Goal: Task Accomplishment & Management: Use online tool/utility

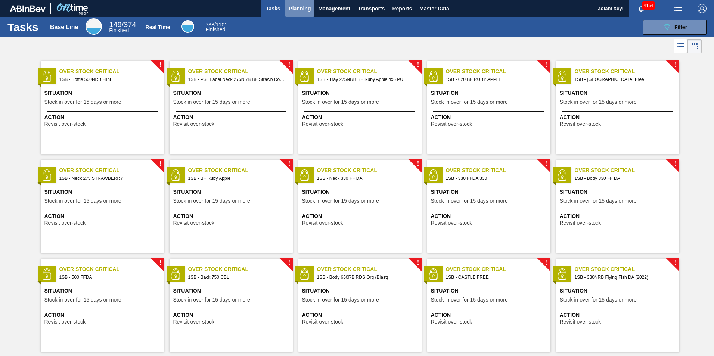
click at [300, 9] on span "Planning" at bounding box center [300, 8] width 22 height 9
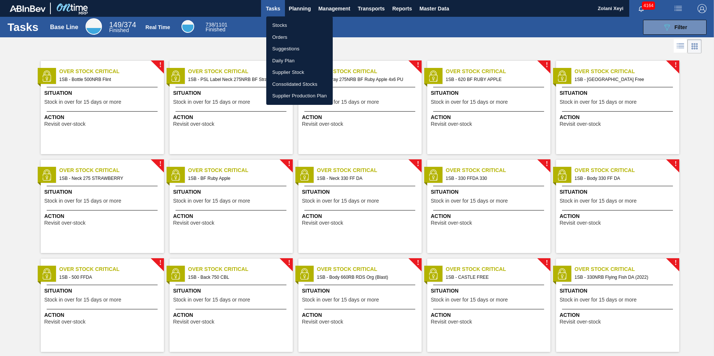
click at [283, 24] on li "Stocks" at bounding box center [299, 25] width 66 height 12
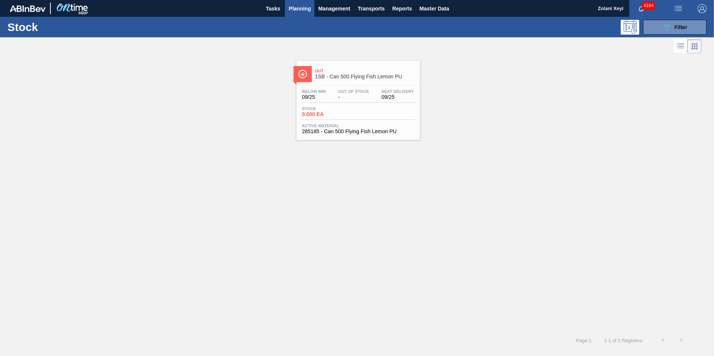
click at [368, 105] on div "Below Min 09/25 Out Of Stock - Next Delivery 09/25 Stock 0.000 EA Active Materi…" at bounding box center [358, 111] width 123 height 51
click at [658, 27] on button "089F7B8B-B2A5-4AFE-B5C0-19BA573D28AC Filter" at bounding box center [674, 27] width 63 height 15
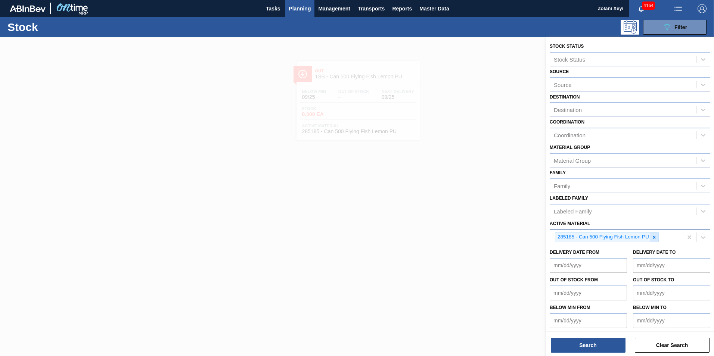
click at [655, 238] on icon at bounding box center [654, 237] width 3 height 3
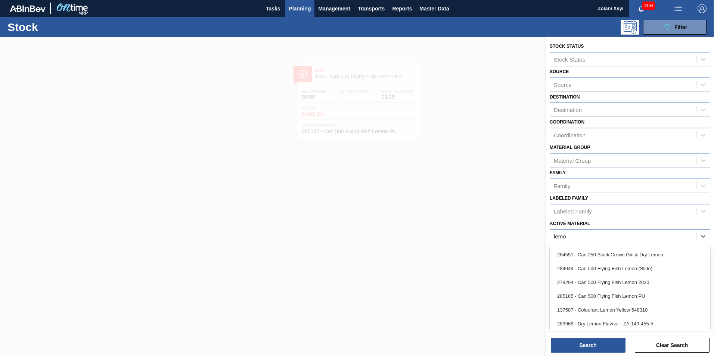
type Material "lemon"
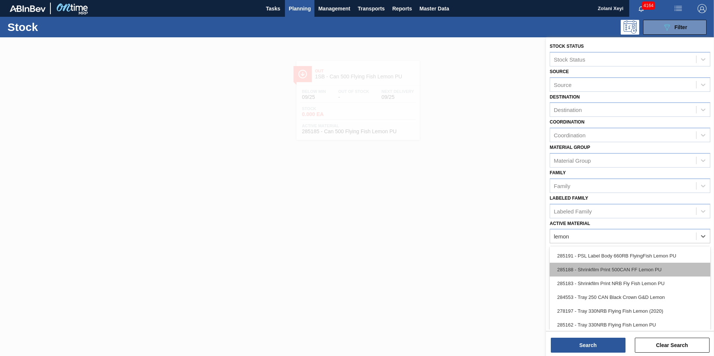
click at [629, 268] on div "285188 - Shrinkfilm Print 500CAN FF Lemon PU" at bounding box center [630, 270] width 161 height 14
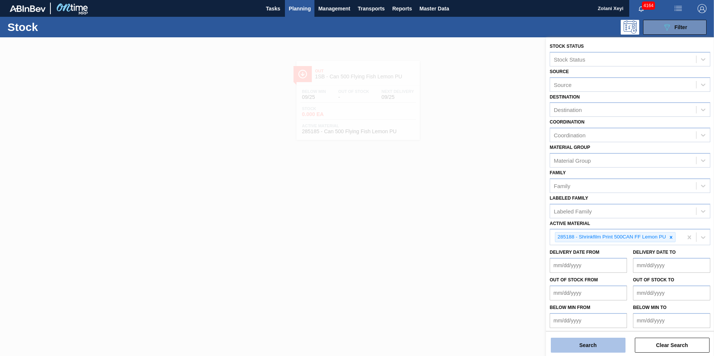
click at [604, 347] on button "Search" at bounding box center [588, 345] width 75 height 15
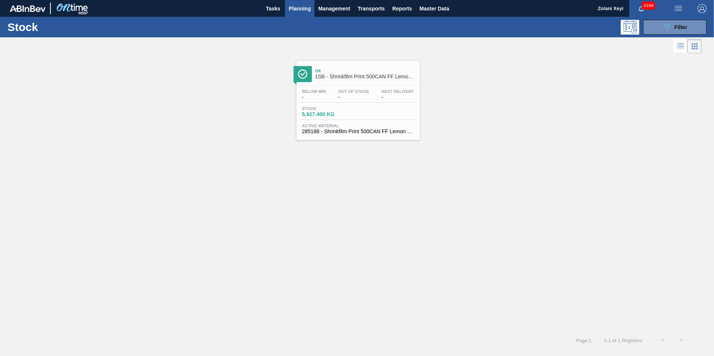
click at [365, 109] on div "Stock 5,927.400 KG" at bounding box center [358, 112] width 116 height 13
click at [661, 25] on button "089F7B8B-B2A5-4AFE-B5C0-19BA573D28AC Filter" at bounding box center [674, 27] width 63 height 15
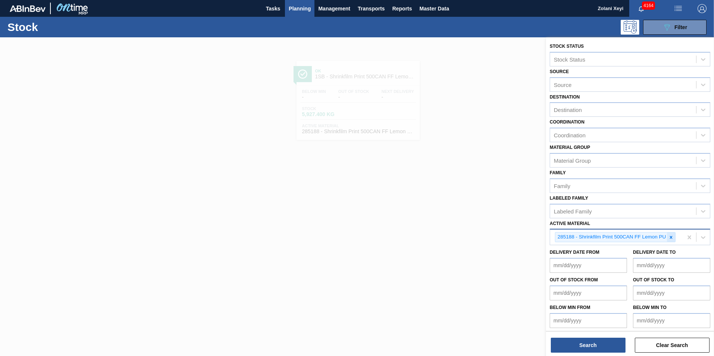
click at [672, 236] on icon at bounding box center [671, 237] width 5 height 5
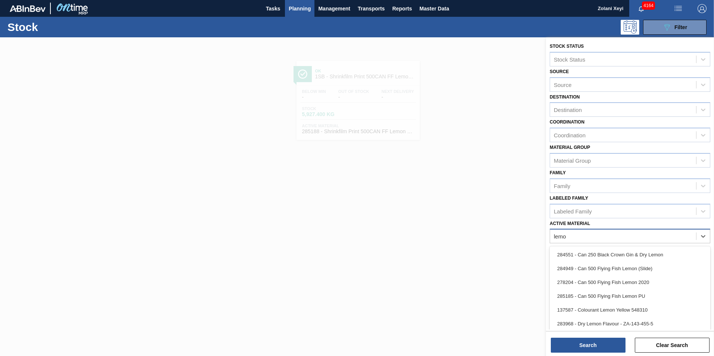
type Material "lemon"
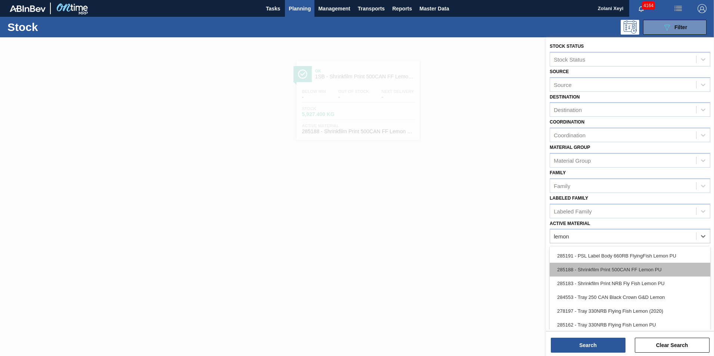
click at [624, 269] on div "285188 - Shrinkfilm Print 500CAN FF Lemon PU" at bounding box center [630, 270] width 161 height 14
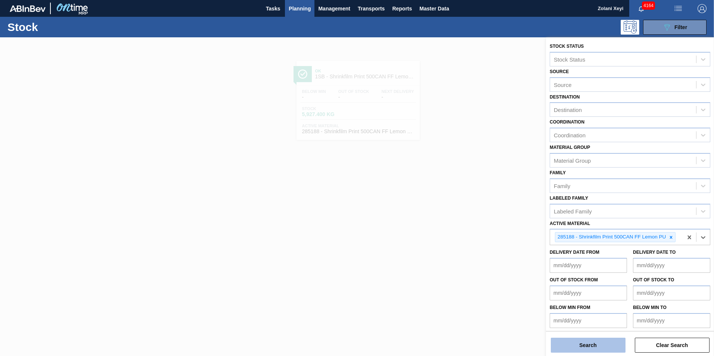
click at [602, 345] on button "Search" at bounding box center [588, 345] width 75 height 15
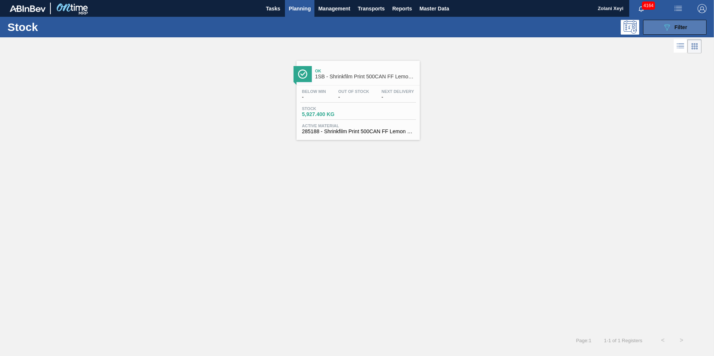
click at [654, 27] on button "089F7B8B-B2A5-4AFE-B5C0-19BA573D28AC Filter" at bounding box center [674, 27] width 63 height 15
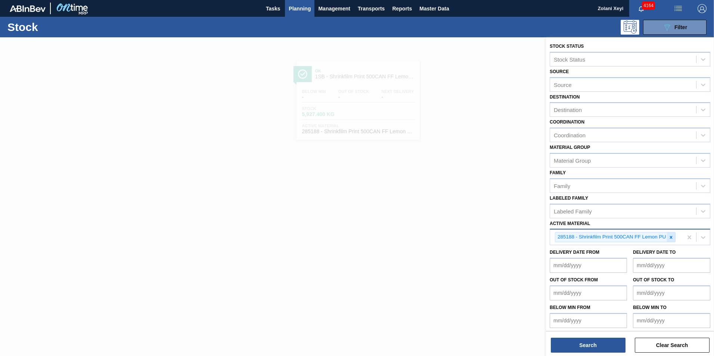
click at [673, 238] on icon at bounding box center [671, 237] width 5 height 5
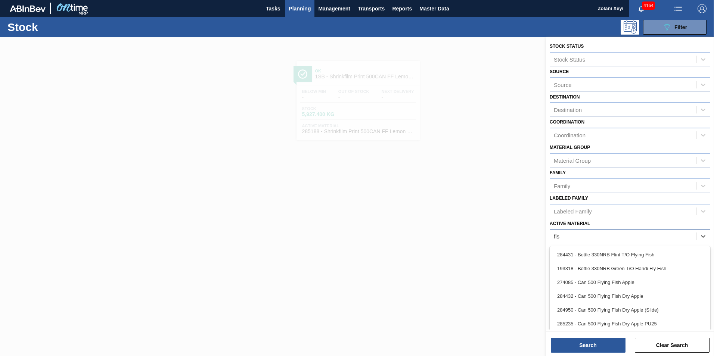
type Material "fish"
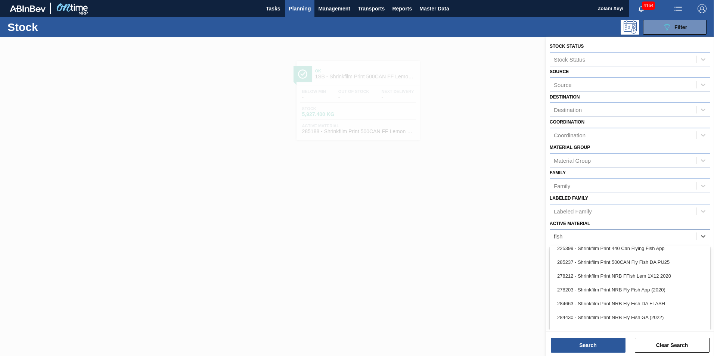
scroll to position [560, 0]
click at [632, 274] on div "285237 - Shrinkfilm Print 500CAN Fly Fish DA PU25" at bounding box center [630, 275] width 161 height 14
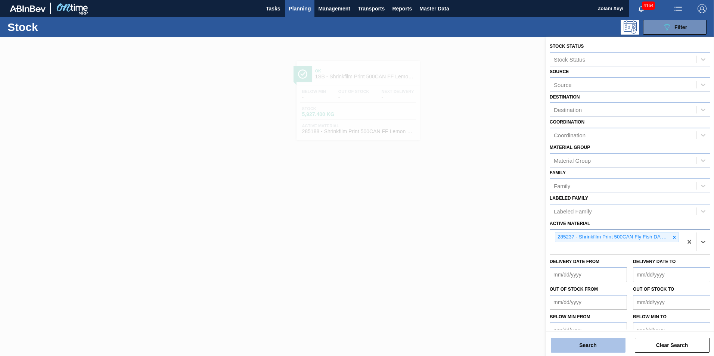
click at [590, 345] on button "Search" at bounding box center [588, 345] width 75 height 15
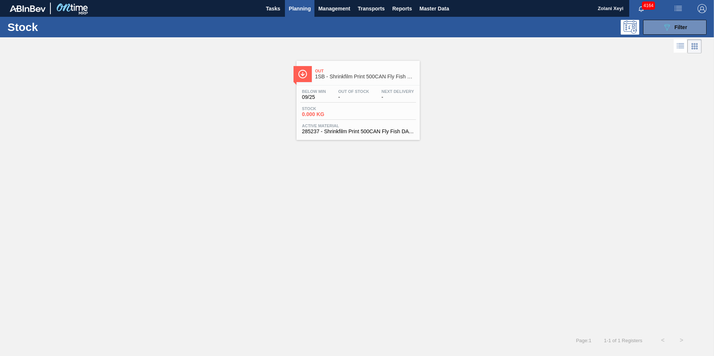
click at [372, 108] on div "Stock 0.000 KG" at bounding box center [358, 112] width 116 height 13
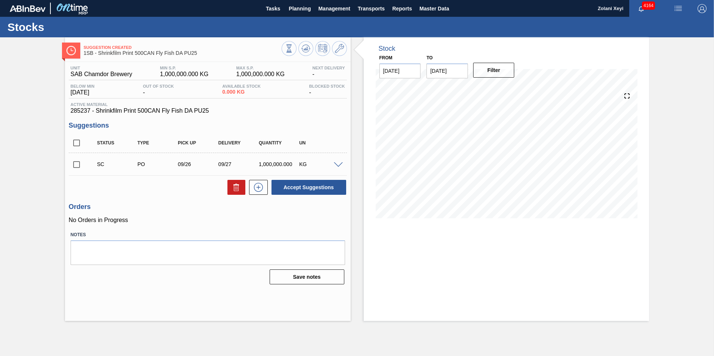
click at [77, 165] on input "checkbox" at bounding box center [77, 165] width 16 height 16
click at [310, 186] on button "Accept Suggestions" at bounding box center [309, 187] width 75 height 15
checkbox input "false"
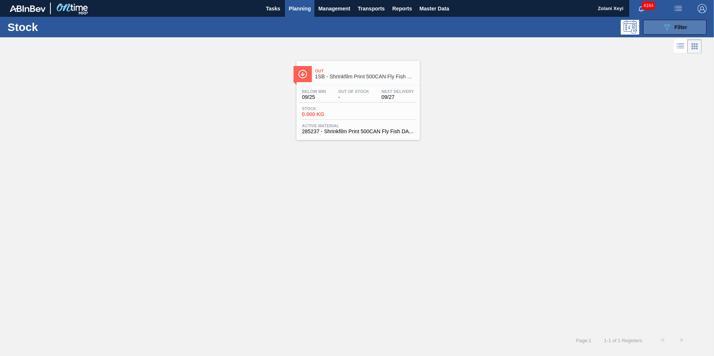
click at [656, 24] on button "089F7B8B-B2A5-4AFE-B5C0-19BA573D28AC Filter" at bounding box center [674, 27] width 63 height 15
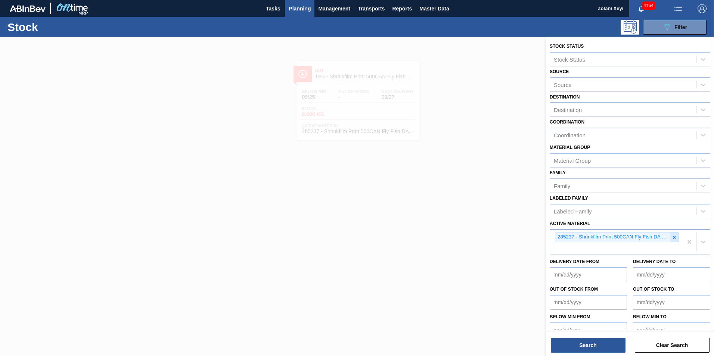
click at [673, 237] on icon at bounding box center [674, 237] width 3 height 3
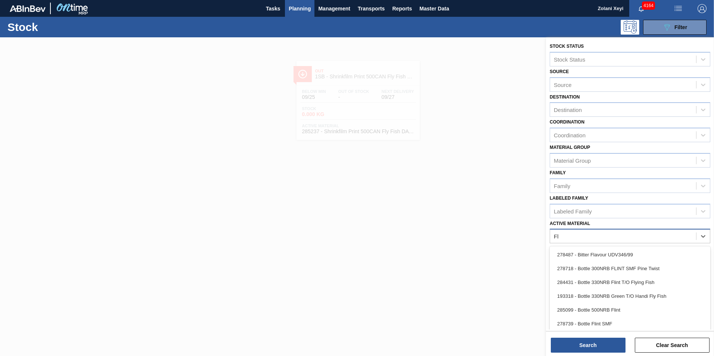
type Material "Fly"
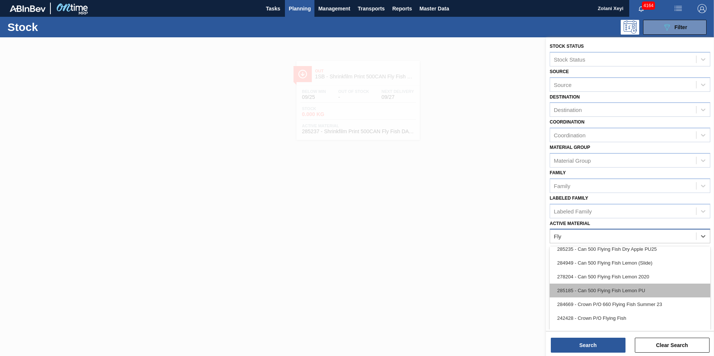
click at [627, 288] on div "285185 - Can 500 Flying Fish Lemon PU" at bounding box center [630, 291] width 161 height 14
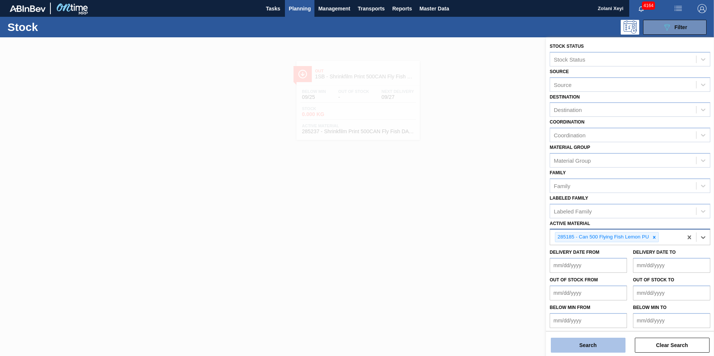
click at [589, 342] on button "Search" at bounding box center [588, 345] width 75 height 15
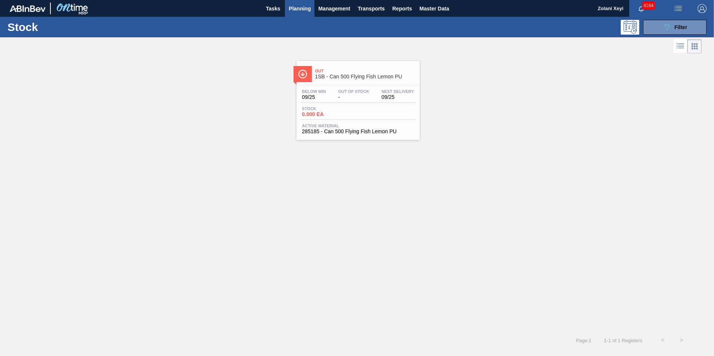
click at [385, 111] on div "Stock 0.000 EA" at bounding box center [358, 112] width 116 height 13
click at [663, 26] on icon "089F7B8B-B2A5-4AFE-B5C0-19BA573D28AC" at bounding box center [667, 27] width 9 height 9
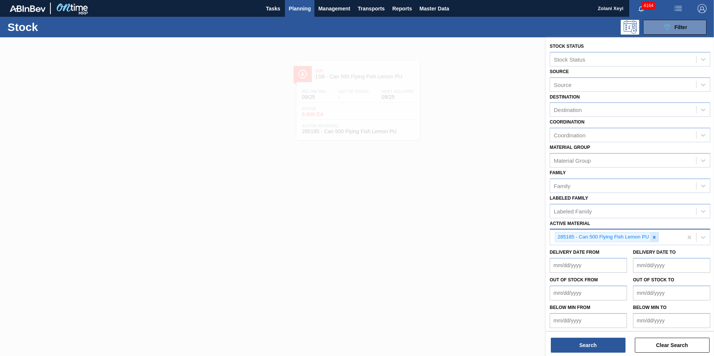
click at [655, 237] on icon at bounding box center [654, 237] width 5 height 5
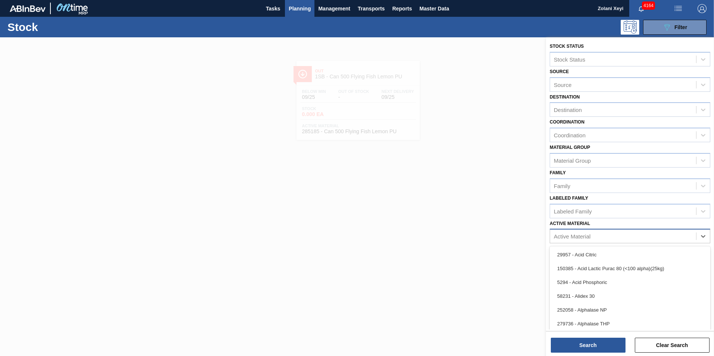
click at [609, 233] on div "Active Material" at bounding box center [623, 236] width 146 height 11
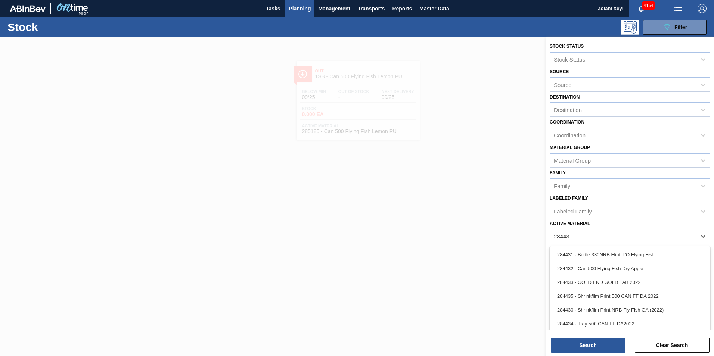
type Material "284434"
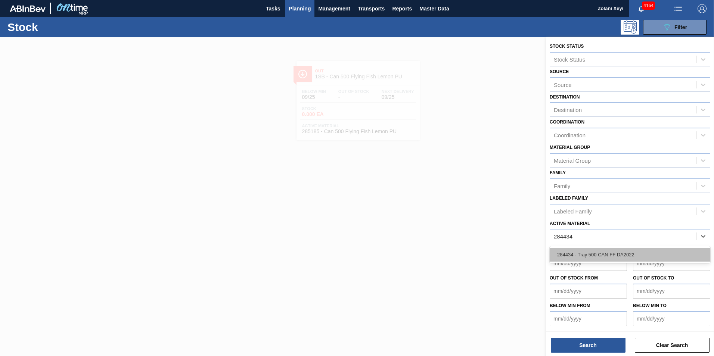
click at [607, 254] on div "284434 - Tray 500 CAN FF DA2022" at bounding box center [630, 255] width 161 height 14
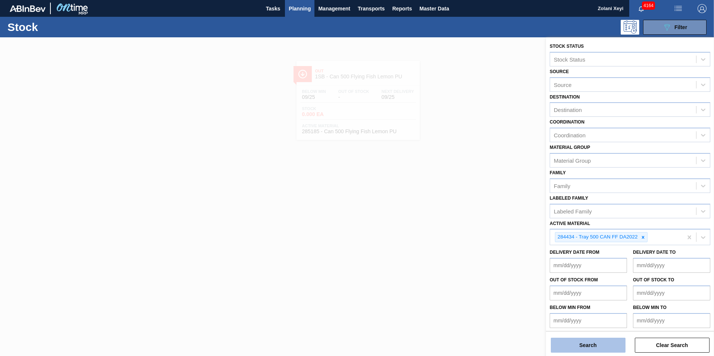
click at [610, 346] on button "Search" at bounding box center [588, 345] width 75 height 15
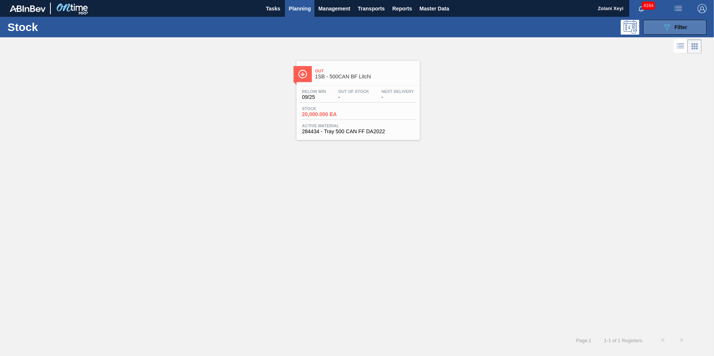
click at [654, 24] on button "089F7B8B-B2A5-4AFE-B5C0-19BA573D28AC Filter" at bounding box center [674, 27] width 63 height 15
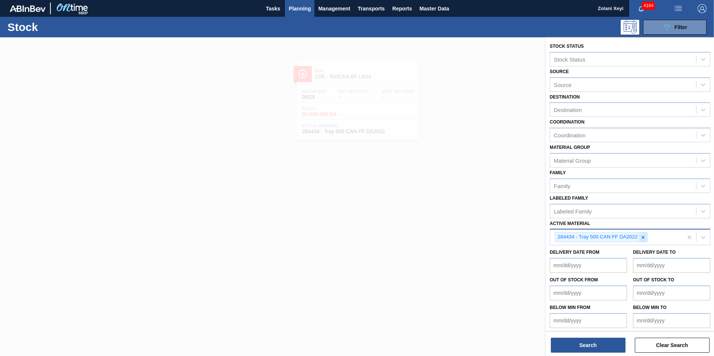
click at [642, 236] on icon at bounding box center [643, 237] width 3 height 3
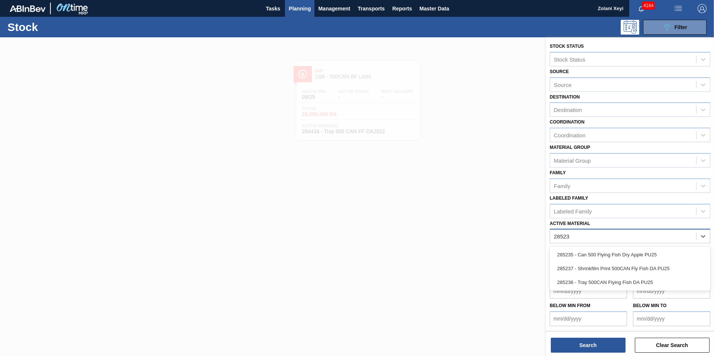
type Material "285236"
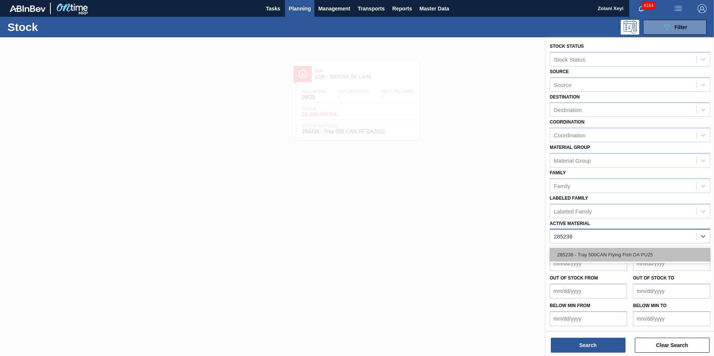
click at [621, 254] on div "285236 - Tray 500CAN Flying Fish DA PU25" at bounding box center [630, 255] width 161 height 14
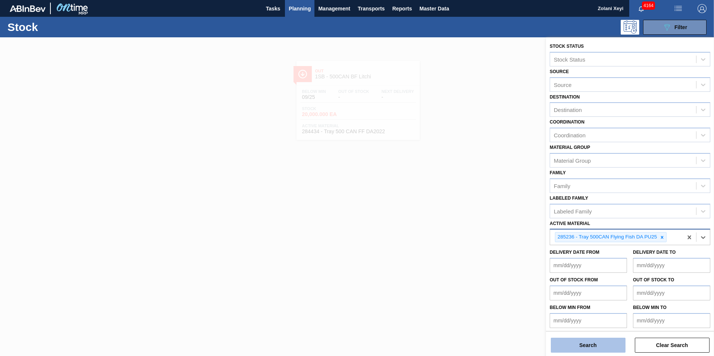
click at [599, 344] on button "Search" at bounding box center [588, 345] width 75 height 15
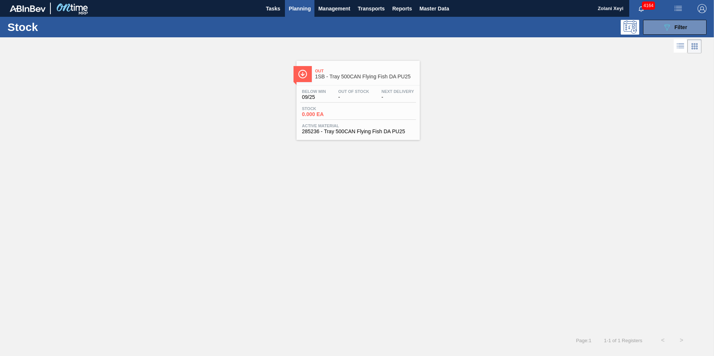
click at [366, 112] on div "Stock 0.000 EA" at bounding box center [358, 112] width 116 height 13
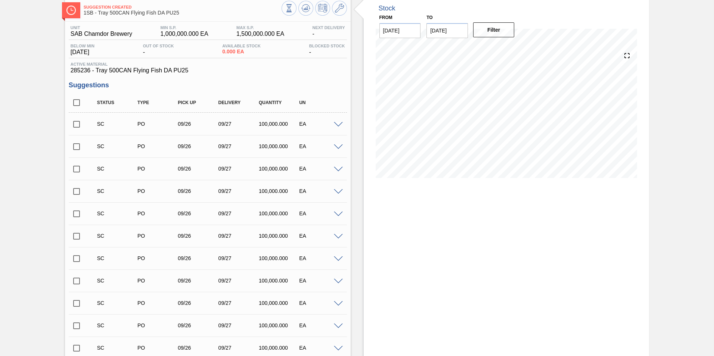
scroll to position [37, 0]
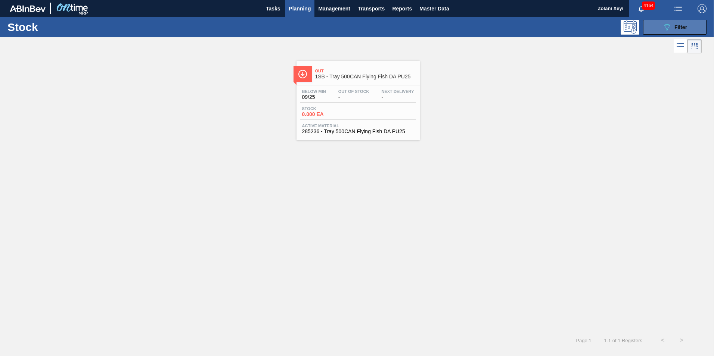
click at [658, 27] on button "089F7B8B-B2A5-4AFE-B5C0-19BA573D28AC Filter" at bounding box center [674, 27] width 63 height 15
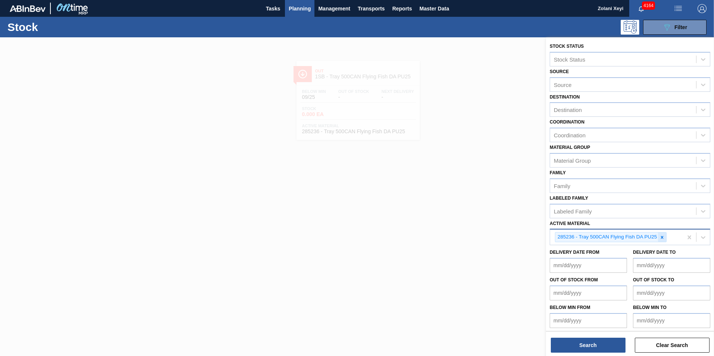
click at [663, 236] on icon at bounding box center [662, 237] width 3 height 3
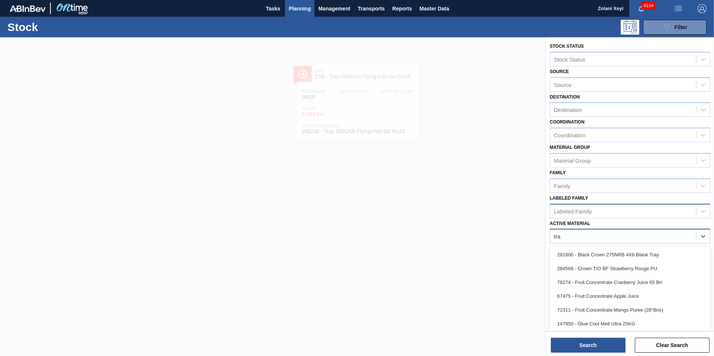
type Material "tray"
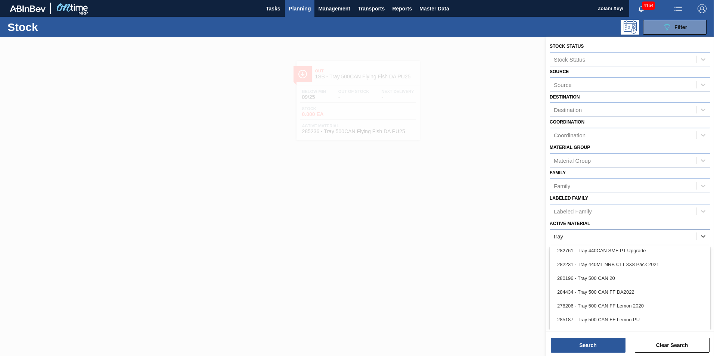
scroll to position [560, 0]
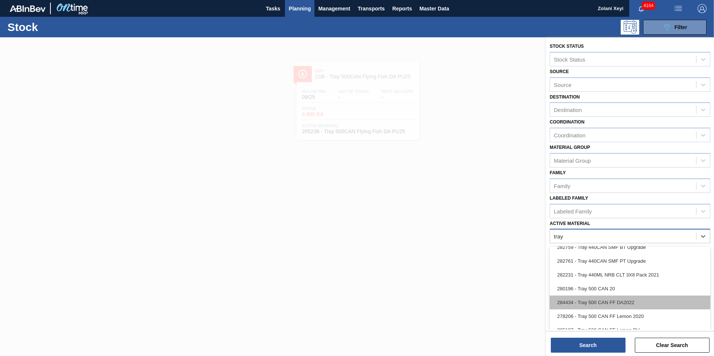
click at [605, 302] on div "284434 - Tray 500 CAN FF DA2022" at bounding box center [630, 303] width 161 height 14
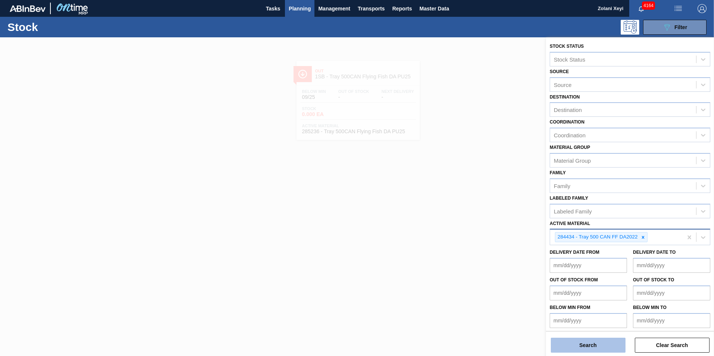
click at [603, 345] on button "Search" at bounding box center [588, 345] width 75 height 15
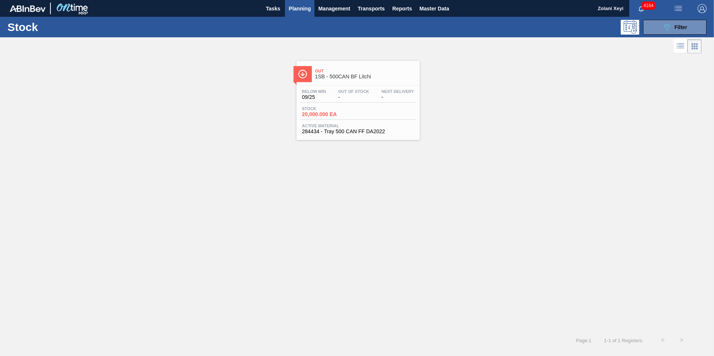
click at [354, 111] on div "Stock 20,000.000 EA" at bounding box center [328, 111] width 56 height 11
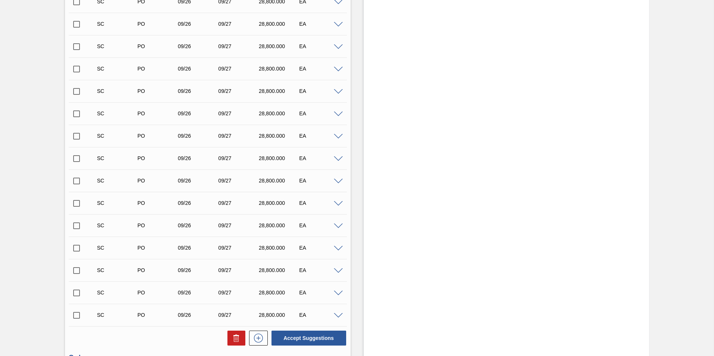
scroll to position [859, 0]
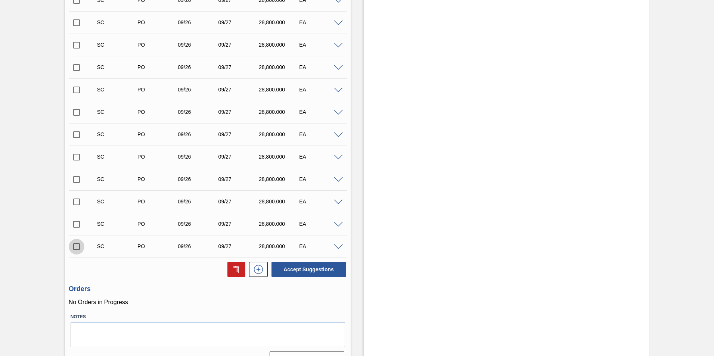
click at [76, 246] on input "checkbox" at bounding box center [77, 247] width 16 height 16
click at [306, 268] on button "Accept Suggestions" at bounding box center [309, 269] width 75 height 15
checkbox input "false"
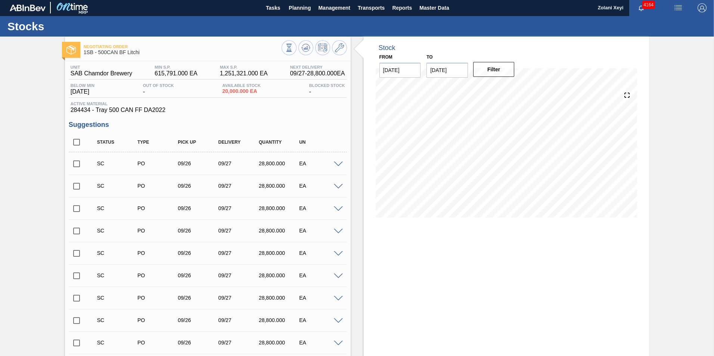
scroll to position [0, 0]
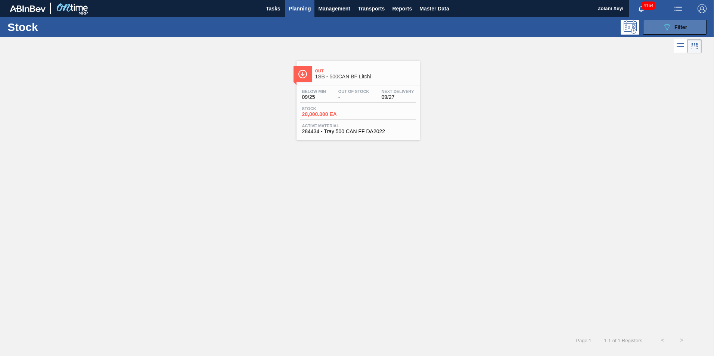
click at [663, 25] on icon "089F7B8B-B2A5-4AFE-B5C0-19BA573D28AC" at bounding box center [667, 27] width 9 height 9
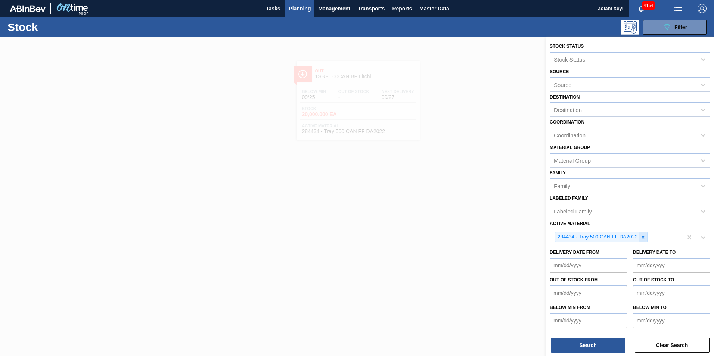
click at [644, 239] on icon at bounding box center [643, 237] width 3 height 3
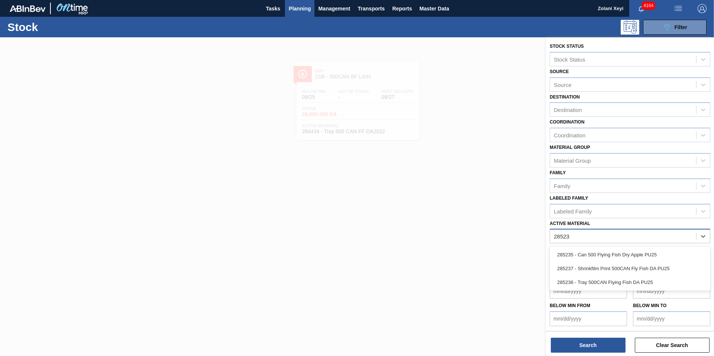
type Material "285236"
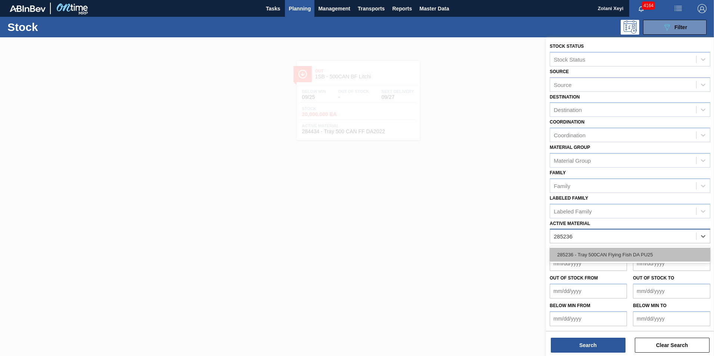
click at [625, 254] on div "285236 - Tray 500CAN Flying Fish DA PU25" at bounding box center [630, 255] width 161 height 14
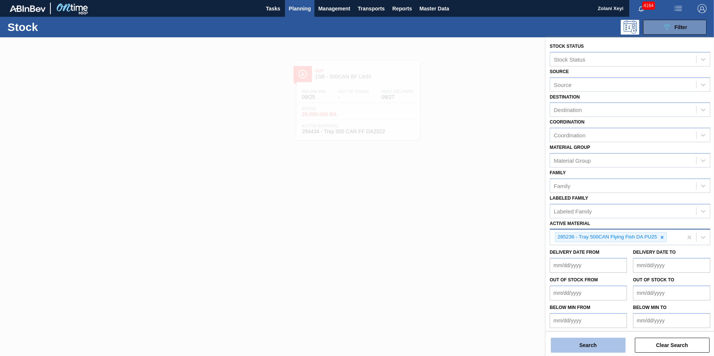
click at [602, 347] on button "Search" at bounding box center [588, 345] width 75 height 15
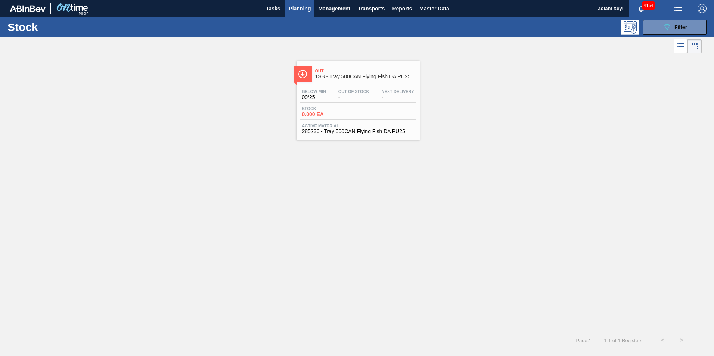
click at [365, 108] on div "Stock 0.000 EA" at bounding box center [358, 112] width 116 height 13
click at [377, 110] on div "Stock 0.000 EA" at bounding box center [358, 112] width 116 height 13
click at [657, 25] on button "089F7B8B-B2A5-4AFE-B5C0-19BA573D28AC Filter" at bounding box center [674, 27] width 63 height 15
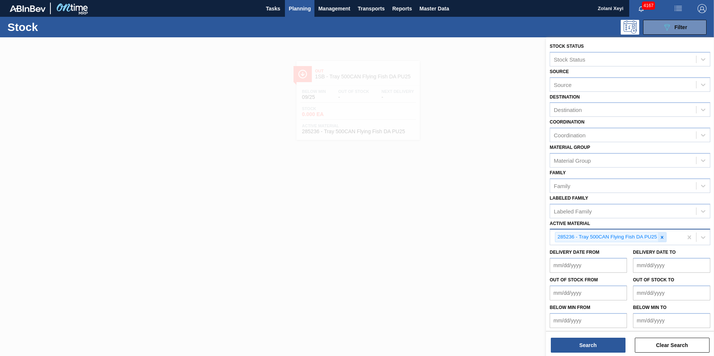
click at [663, 237] on icon at bounding box center [662, 237] width 3 height 3
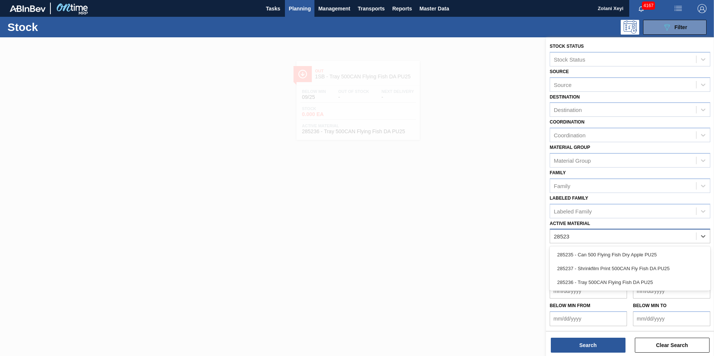
type Material "285236"
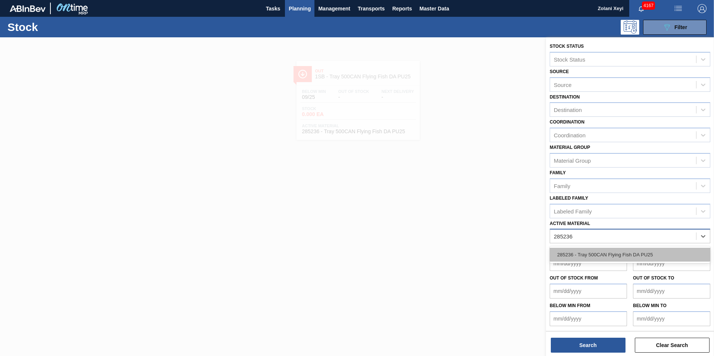
click at [621, 252] on div "285236 - Tray 500CAN Flying Fish DA PU25" at bounding box center [630, 255] width 161 height 14
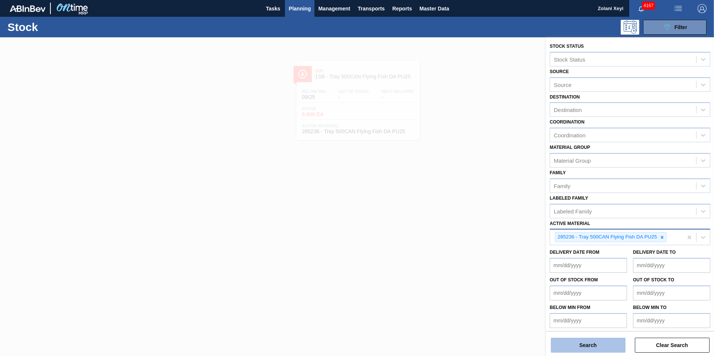
click at [599, 345] on button "Search" at bounding box center [588, 345] width 75 height 15
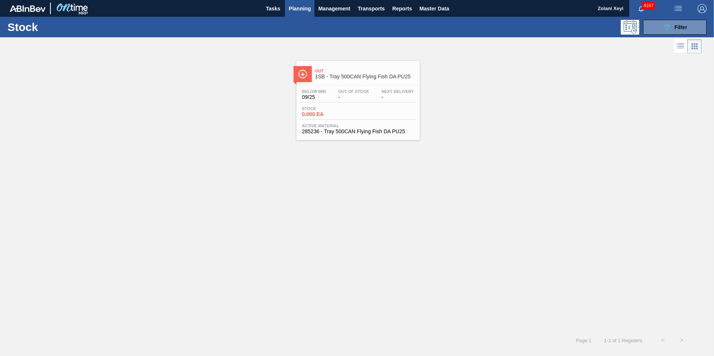
click at [366, 109] on div "Stock 0.000 EA" at bounding box center [358, 112] width 116 height 13
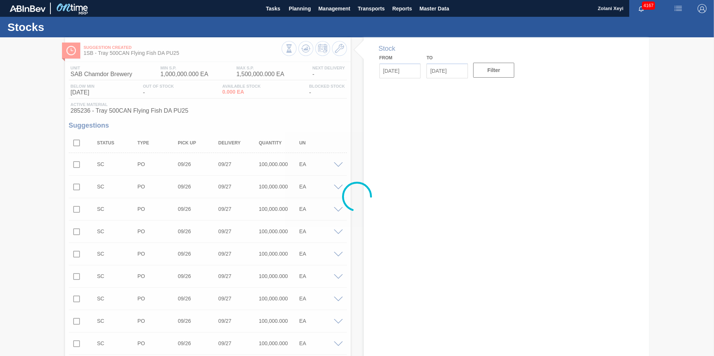
type input "[DATE]"
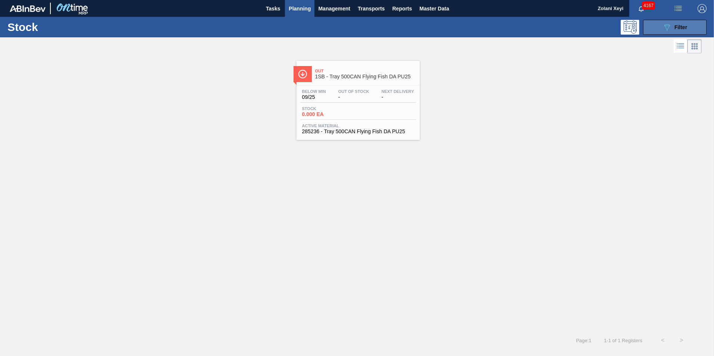
click at [661, 25] on button "089F7B8B-B2A5-4AFE-B5C0-19BA573D28AC Filter" at bounding box center [674, 27] width 63 height 15
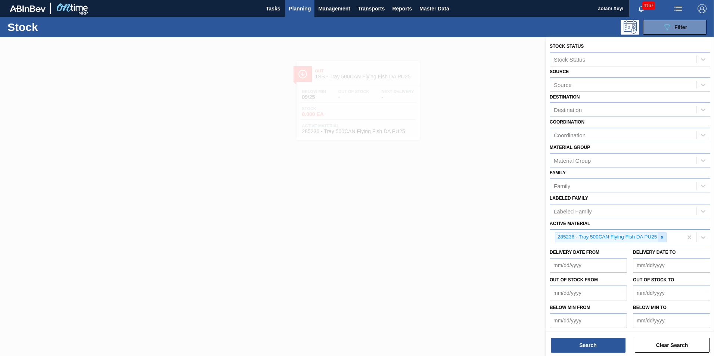
click at [662, 238] on icon at bounding box center [662, 237] width 3 height 3
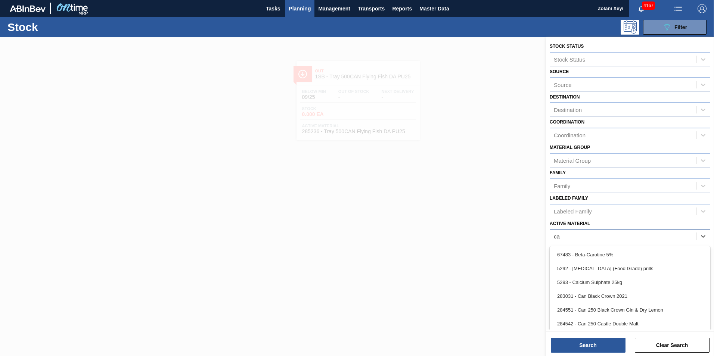
type Material "can"
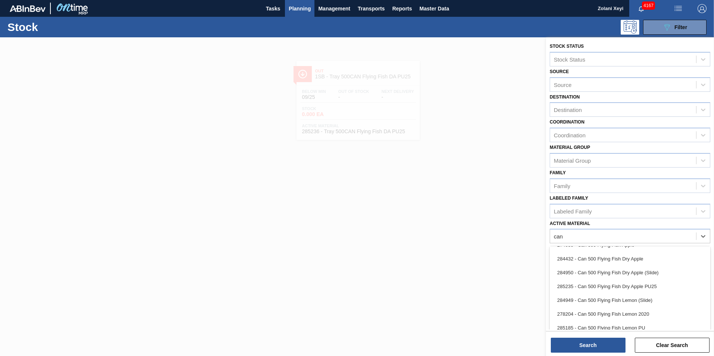
scroll to position [369, 0]
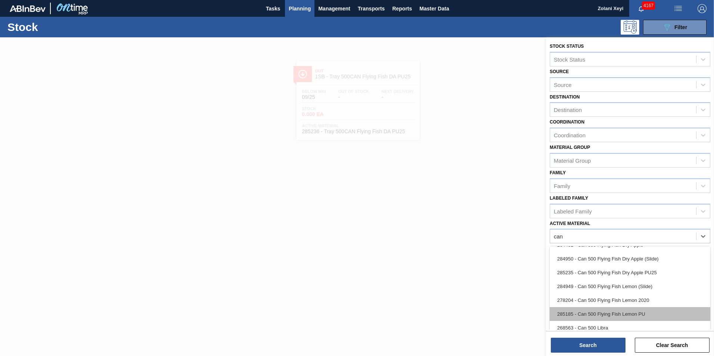
click at [609, 313] on div "285185 - Can 500 Flying Fish Lemon PU" at bounding box center [630, 314] width 161 height 14
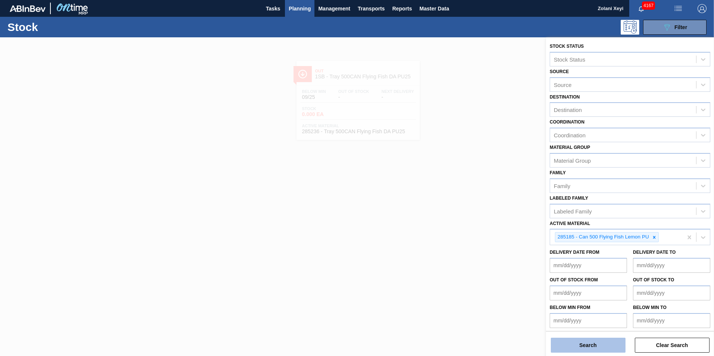
click at [600, 346] on button "Search" at bounding box center [588, 345] width 75 height 15
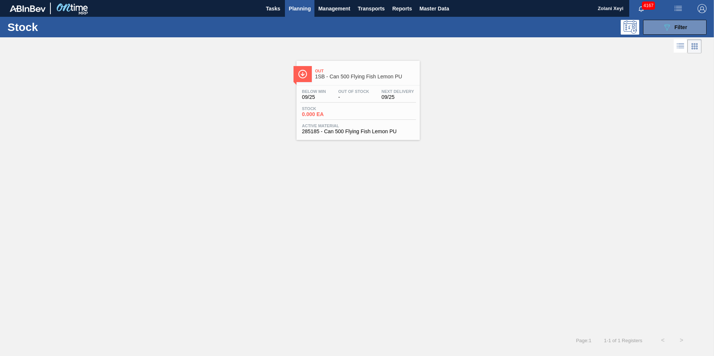
click at [362, 111] on div "Stock 0.000 EA" at bounding box center [358, 112] width 116 height 13
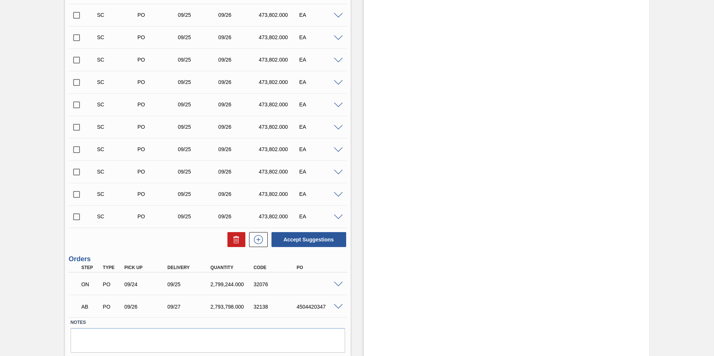
scroll to position [396, 0]
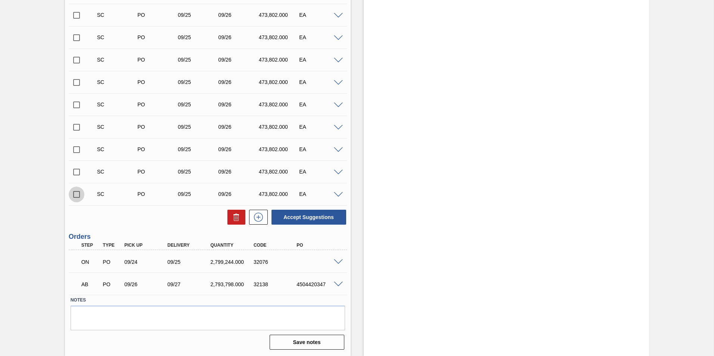
click at [77, 194] on input "checkbox" at bounding box center [77, 195] width 16 height 16
click at [305, 215] on button "Accept Suggestions" at bounding box center [309, 217] width 75 height 15
checkbox input "false"
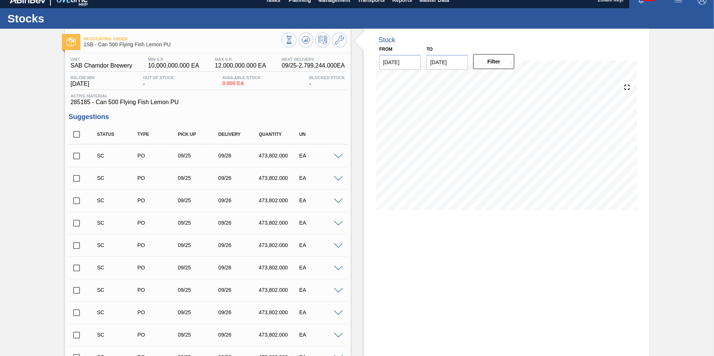
scroll to position [0, 0]
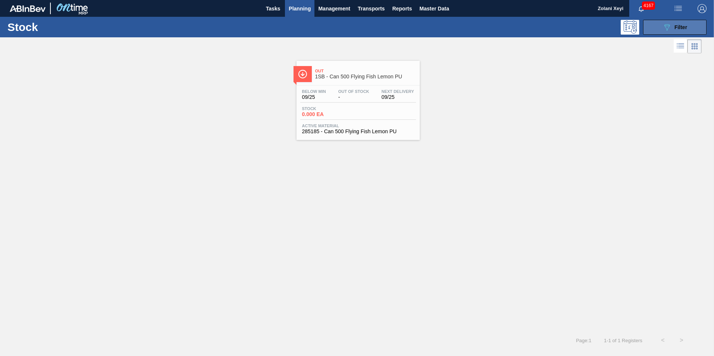
click at [656, 26] on button "089F7B8B-B2A5-4AFE-B5C0-19BA573D28AC Filter" at bounding box center [674, 27] width 63 height 15
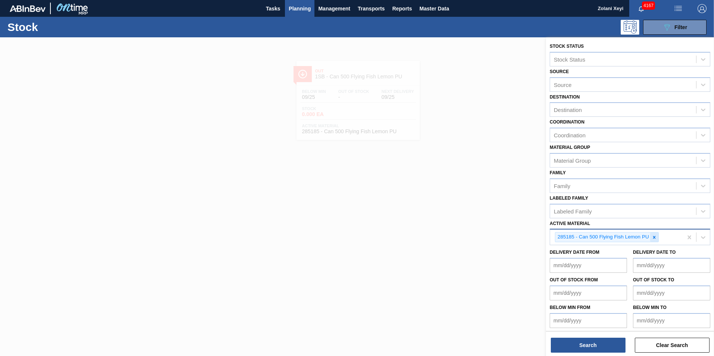
click at [654, 236] on icon at bounding box center [654, 237] width 5 height 5
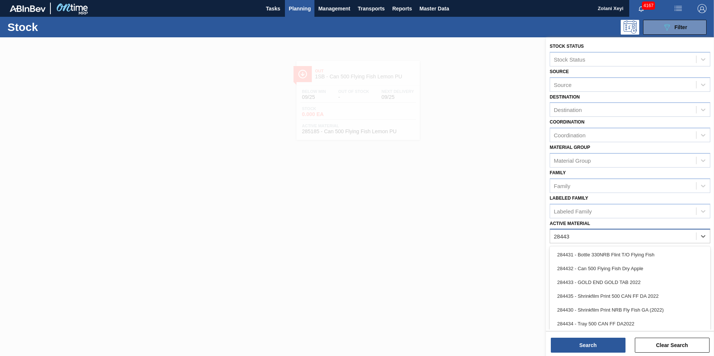
type Material "284434"
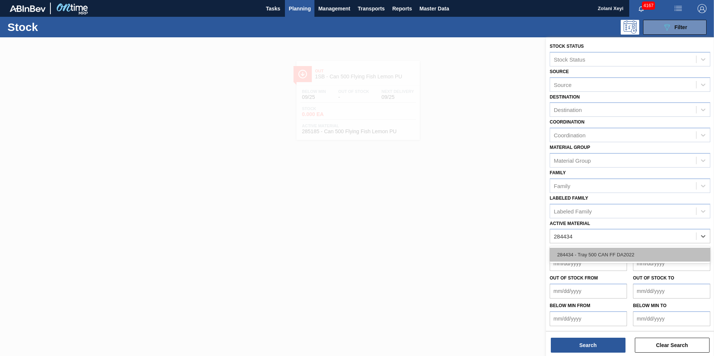
click at [614, 254] on div "284434 - Tray 500 CAN FF DA2022" at bounding box center [630, 255] width 161 height 14
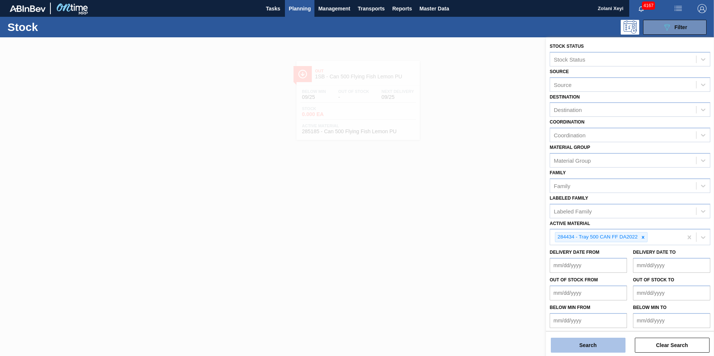
click at [605, 345] on button "Search" at bounding box center [588, 345] width 75 height 15
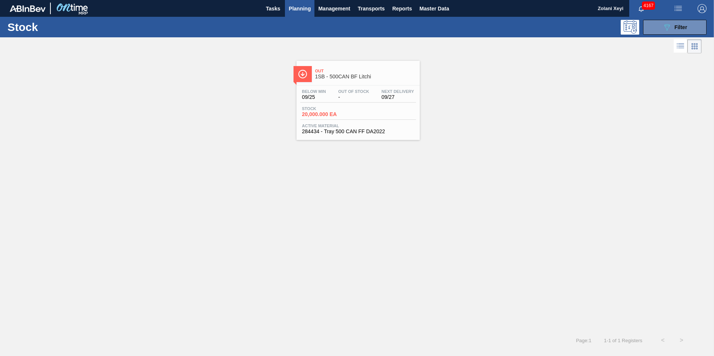
click at [374, 115] on div "Stock 20,000.000 EA" at bounding box center [358, 112] width 116 height 13
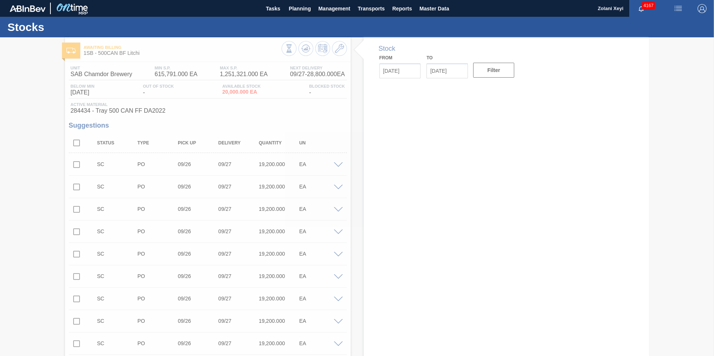
type input "[DATE]"
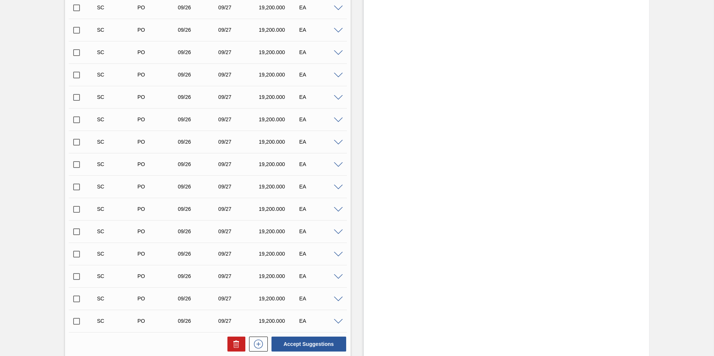
scroll to position [1337, 0]
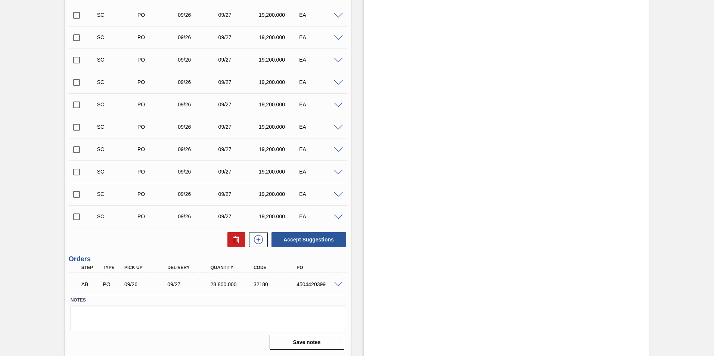
click at [337, 284] on span at bounding box center [338, 285] width 9 height 6
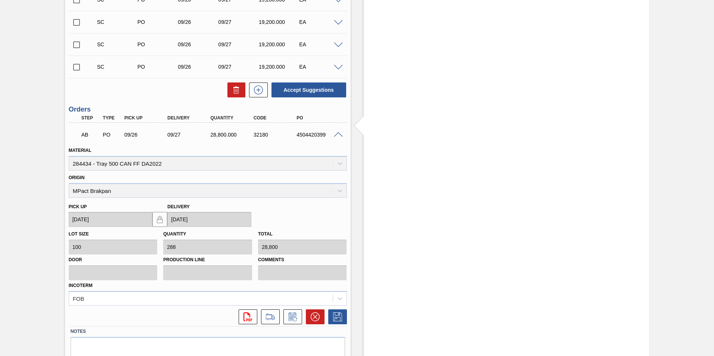
scroll to position [1518, 0]
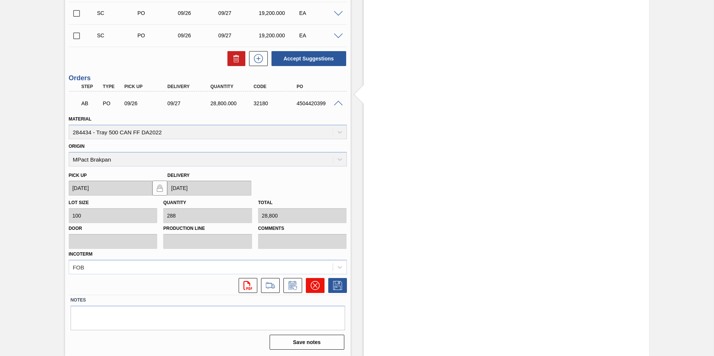
click at [314, 285] on icon at bounding box center [315, 285] width 4 height 4
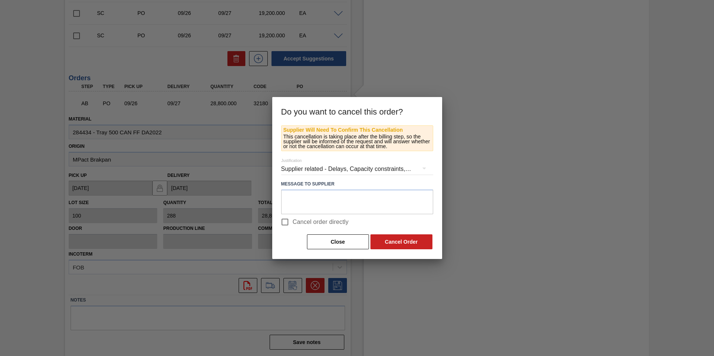
click at [285, 221] on input "Cancel order directly" at bounding box center [285, 222] width 16 height 16
checkbox input "true"
click at [406, 241] on button "Cancel Order" at bounding box center [402, 242] width 62 height 15
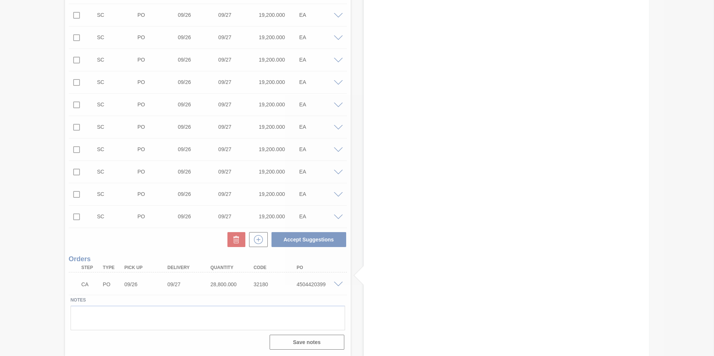
scroll to position [1337, 0]
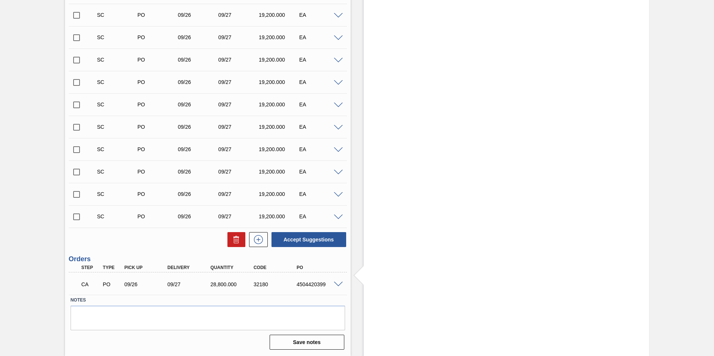
click at [338, 285] on span at bounding box center [338, 285] width 9 height 6
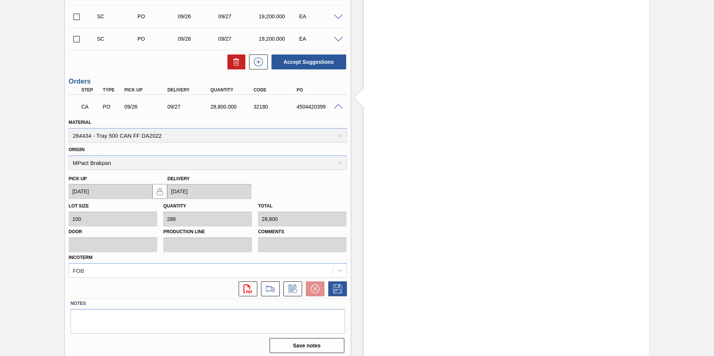
scroll to position [1518, 0]
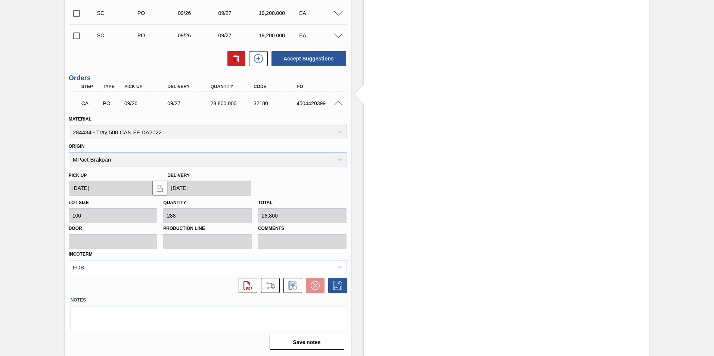
click at [338, 101] on span at bounding box center [338, 104] width 9 height 6
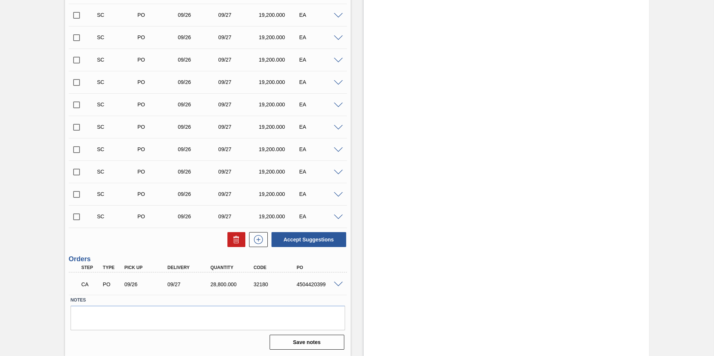
click at [76, 216] on input "checkbox" at bounding box center [77, 217] width 16 height 16
click at [307, 239] on button "Accept Suggestions" at bounding box center [309, 239] width 75 height 15
checkbox input "false"
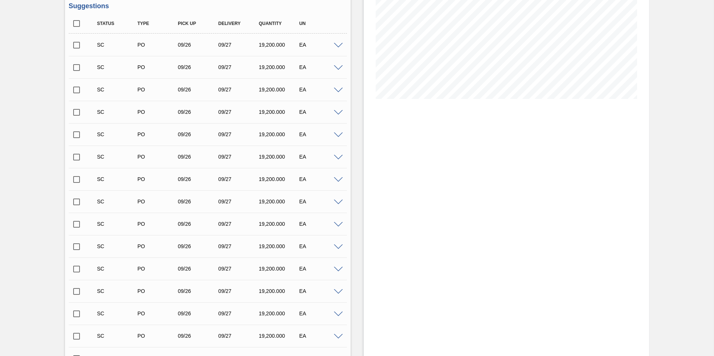
scroll to position [0, 0]
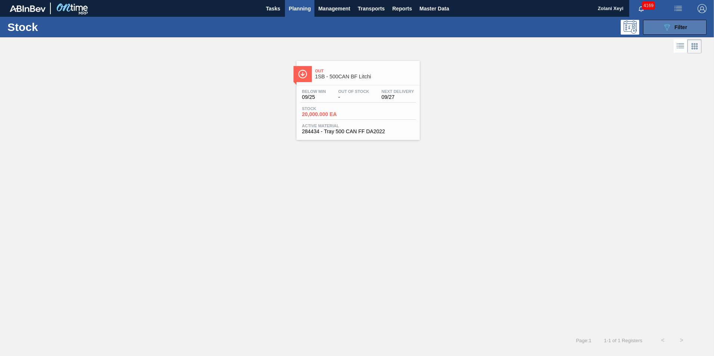
click at [661, 24] on button "089F7B8B-B2A5-4AFE-B5C0-19BA573D28AC Filter" at bounding box center [674, 27] width 63 height 15
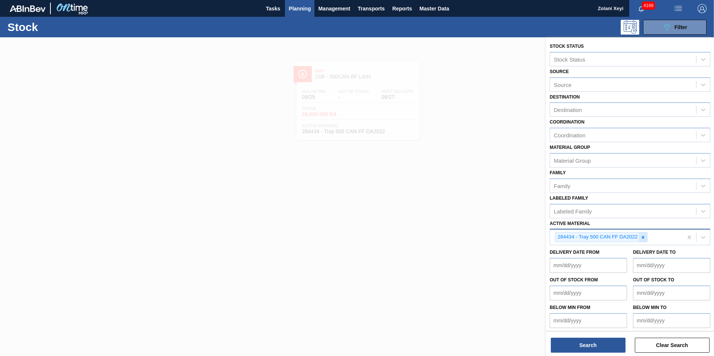
click at [643, 237] on icon at bounding box center [643, 237] width 3 height 3
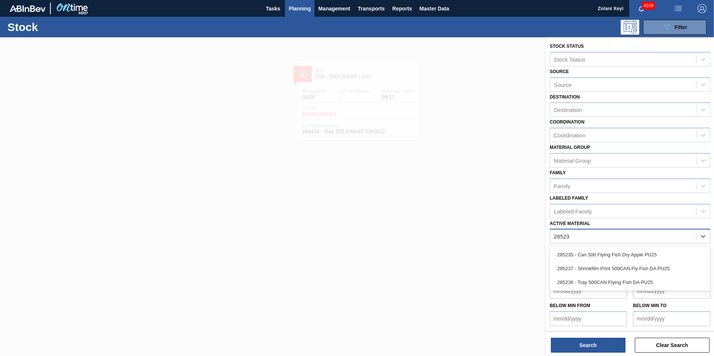
type Material "285236"
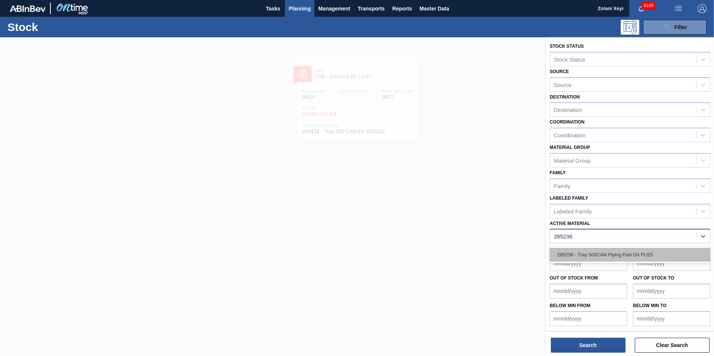
click at [625, 254] on div "285236 - Tray 500CAN Flying Fish DA PU25" at bounding box center [630, 255] width 161 height 14
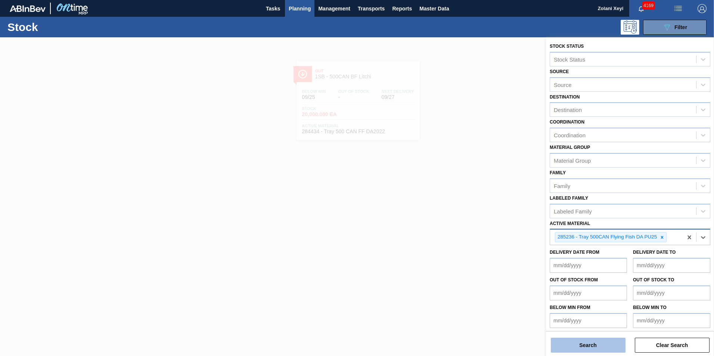
click at [605, 345] on button "Search" at bounding box center [588, 345] width 75 height 15
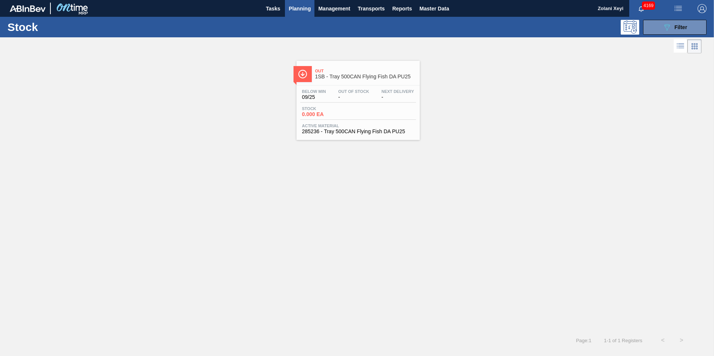
click at [365, 108] on div "Stock 0.000 EA" at bounding box center [358, 112] width 116 height 13
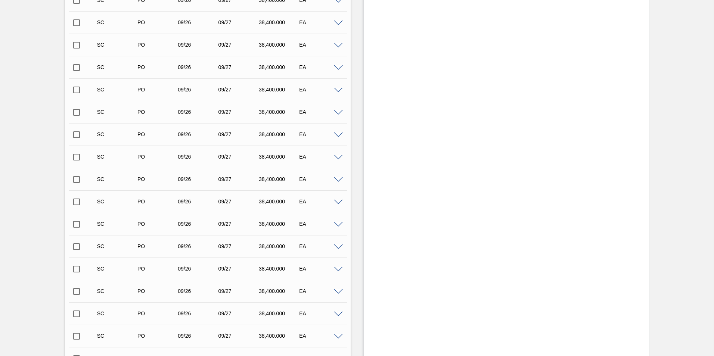
scroll to position [809, 0]
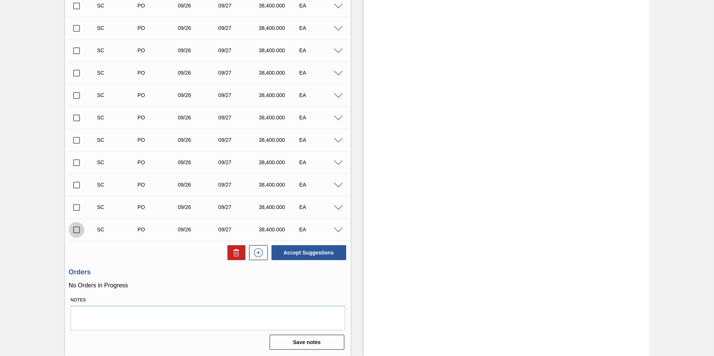
click at [76, 229] on input "checkbox" at bounding box center [77, 230] width 16 height 16
click at [309, 252] on button "Accept Suggestions" at bounding box center [309, 252] width 75 height 15
checkbox input "false"
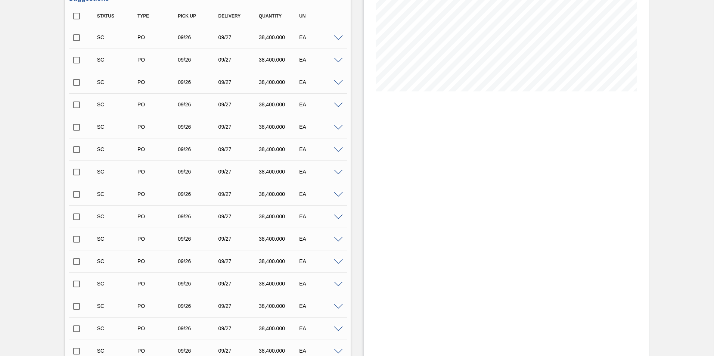
scroll to position [0, 0]
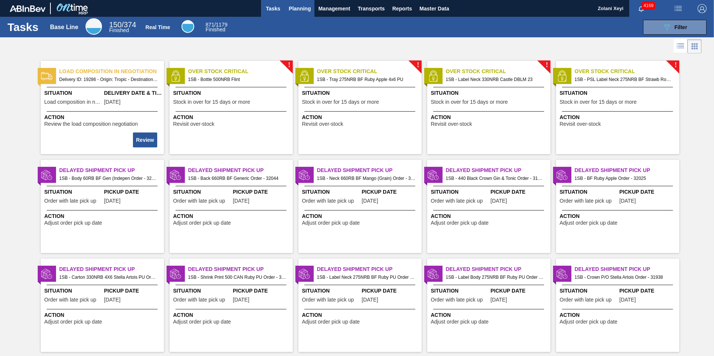
click at [299, 6] on span "Planning" at bounding box center [300, 8] width 22 height 9
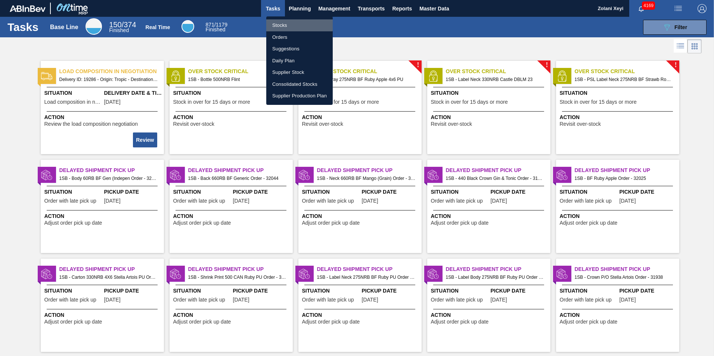
click at [282, 24] on li "Stocks" at bounding box center [299, 25] width 66 height 12
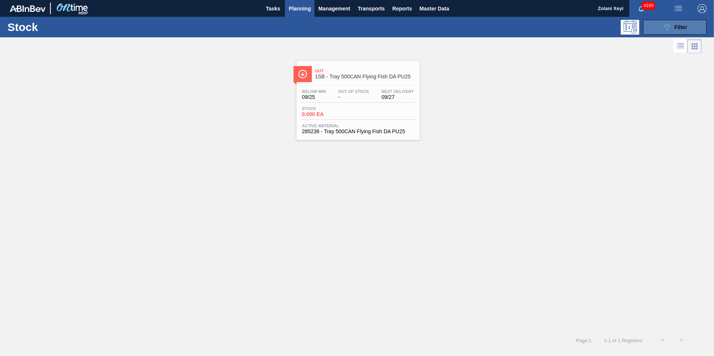
click at [659, 27] on button "089F7B8B-B2A5-4AFE-B5C0-19BA573D28AC Filter" at bounding box center [674, 27] width 63 height 15
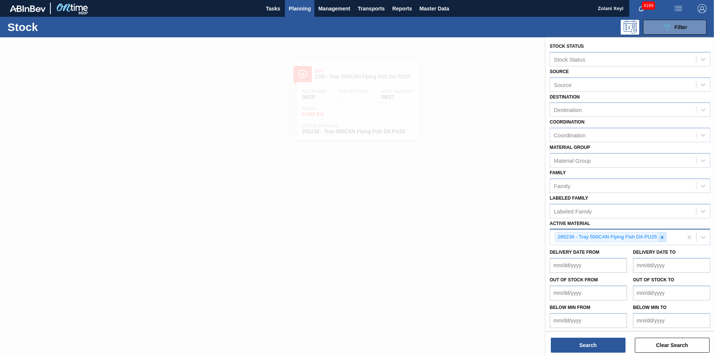
click at [663, 237] on icon at bounding box center [662, 237] width 3 height 3
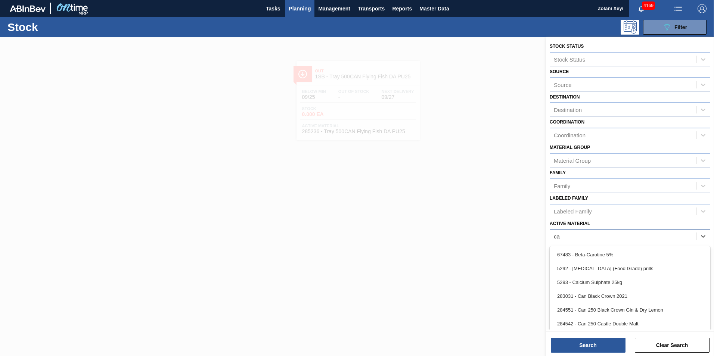
type Material "can"
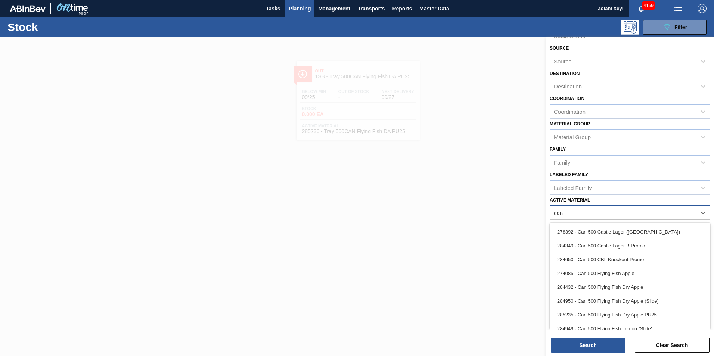
scroll to position [336, 0]
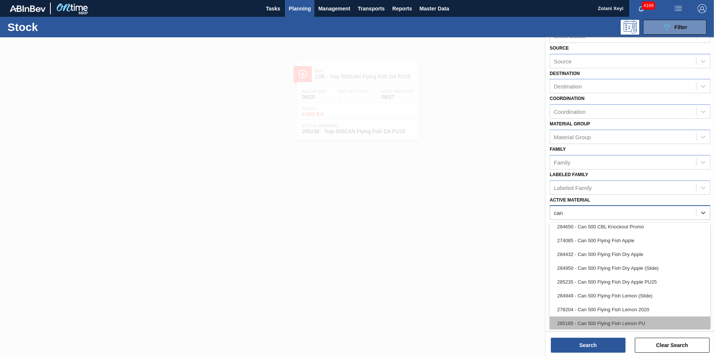
click at [631, 320] on div "285185 - Can 500 Flying Fish Lemon PU" at bounding box center [630, 324] width 161 height 14
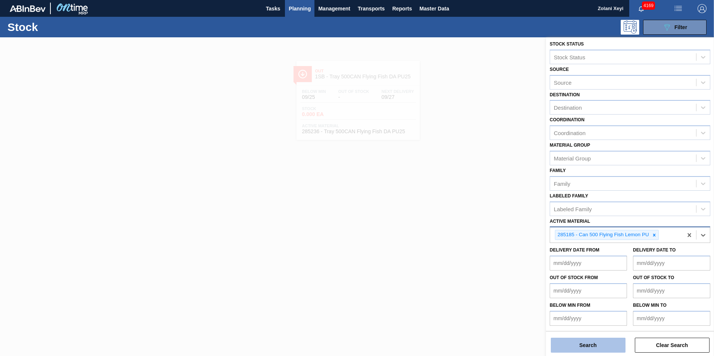
click at [603, 344] on button "Search" at bounding box center [588, 345] width 75 height 15
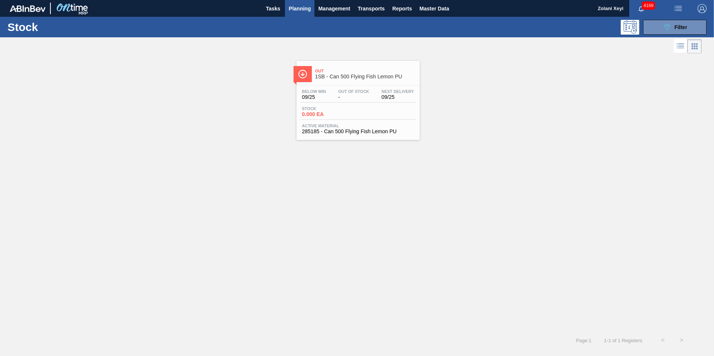
click at [366, 109] on div "Stock 0.000 EA" at bounding box center [358, 112] width 116 height 13
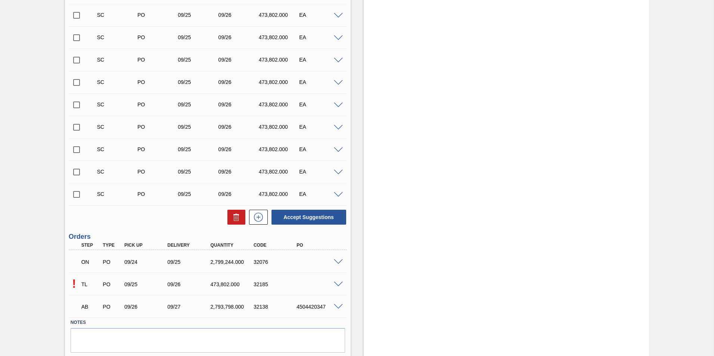
scroll to position [396, 0]
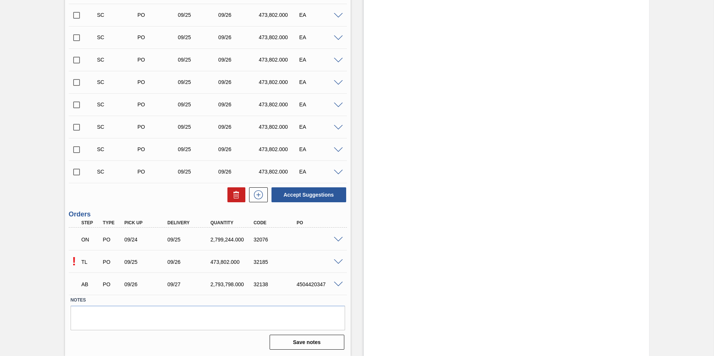
click at [337, 262] on span at bounding box center [338, 263] width 9 height 6
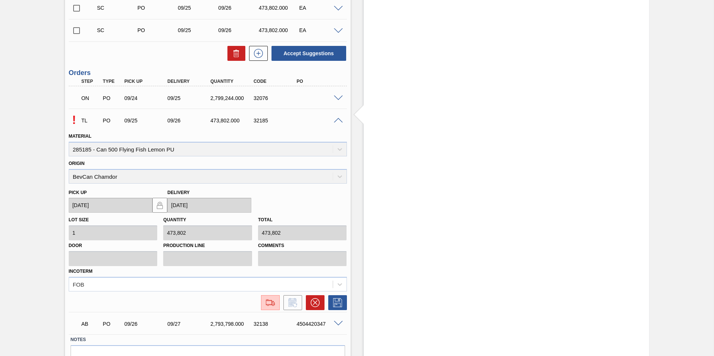
scroll to position [577, 0]
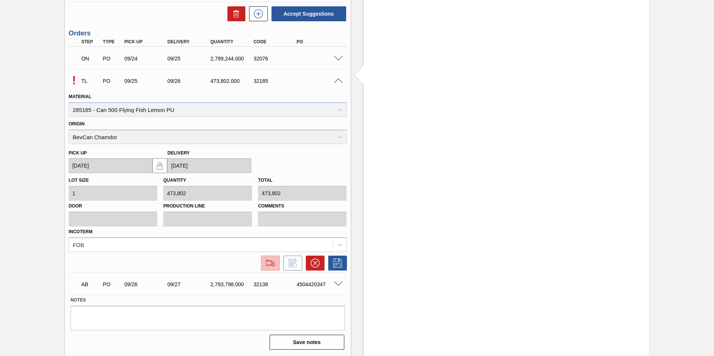
click at [270, 262] on img at bounding box center [270, 263] width 12 height 9
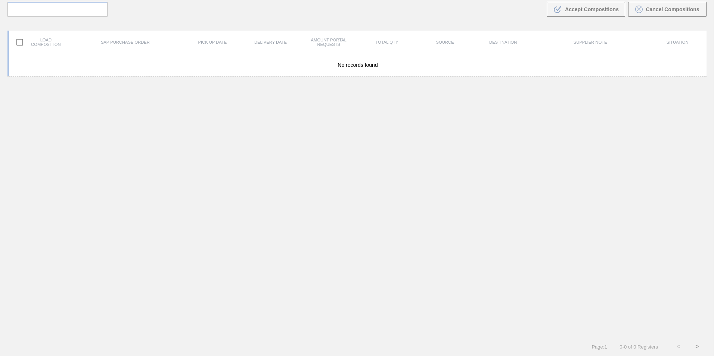
scroll to position [54, 0]
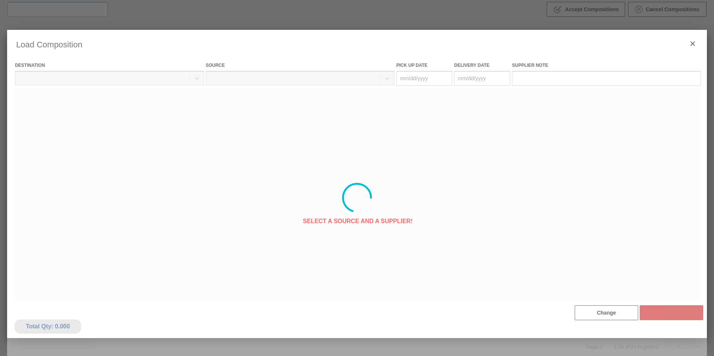
type Date "[DATE]"
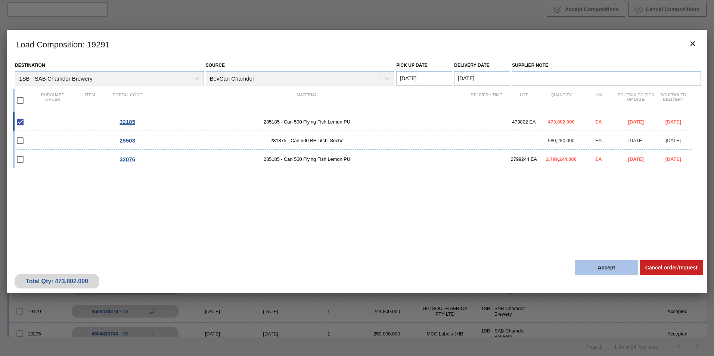
click at [614, 268] on button "Accept" at bounding box center [606, 267] width 63 height 15
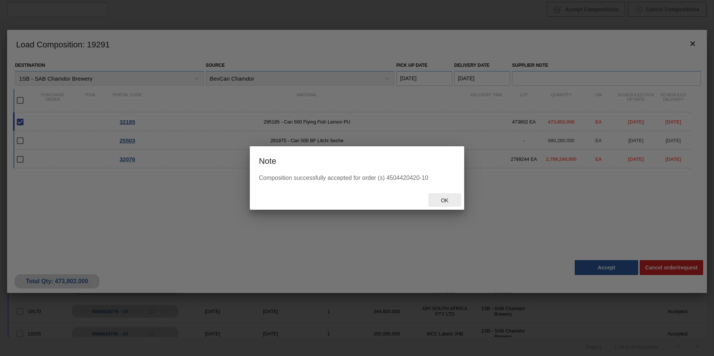
click at [444, 201] on span "Ok" at bounding box center [444, 201] width 19 height 6
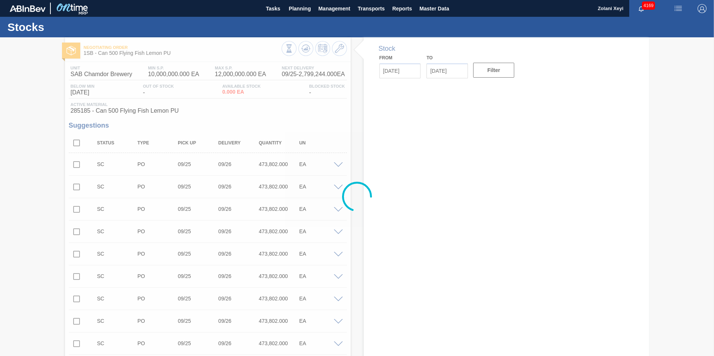
type input "[DATE]"
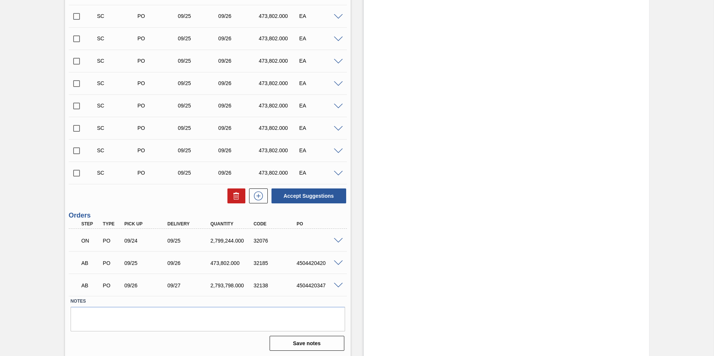
scroll to position [396, 0]
click at [326, 260] on div "4504420420" at bounding box center [319, 262] width 48 height 6
drag, startPoint x: 326, startPoint y: 260, endPoint x: 294, endPoint y: 260, distance: 31.4
click at [295, 260] on div "4504420420" at bounding box center [319, 262] width 48 height 6
copy div "4504420420"
